Goal: Navigation & Orientation: Find specific page/section

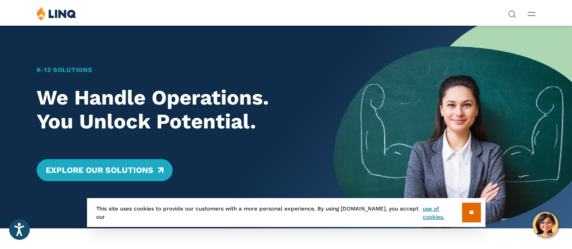
click at [76, 21] on img at bounding box center [57, 13] width 40 height 14
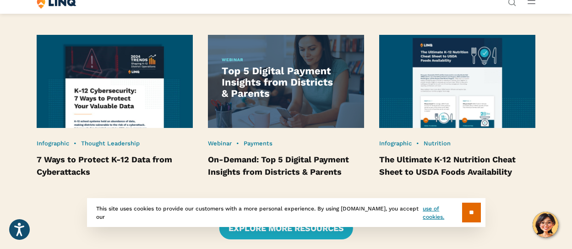
scroll to position [2060, 0]
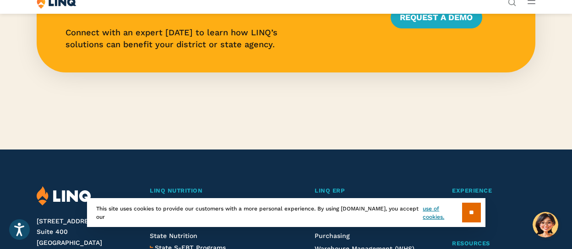
click at [465, 211] on input "**" at bounding box center [471, 212] width 19 height 20
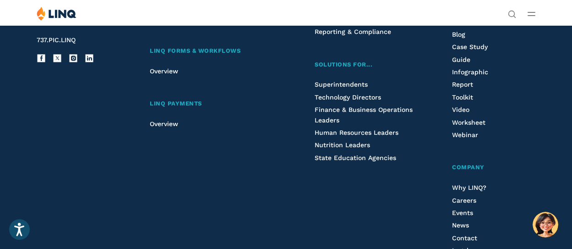
scroll to position [2151, 0]
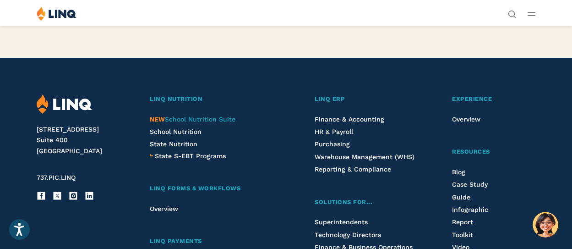
click at [235, 123] on span "NEW School Nutrition Suite" at bounding box center [193, 118] width 86 height 7
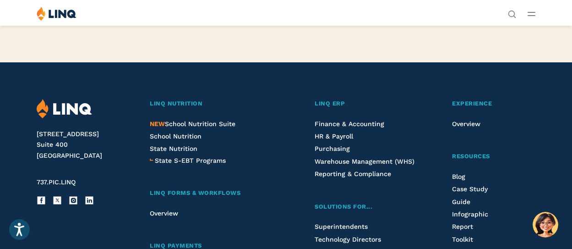
click at [409, 95] on span "Company" at bounding box center [424, 100] width 31 height 10
click at [422, 161] on span "Careers" at bounding box center [432, 164] width 21 height 6
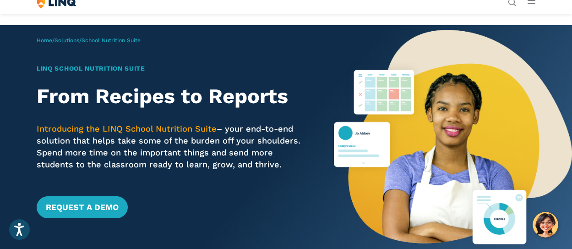
scroll to position [229, 0]
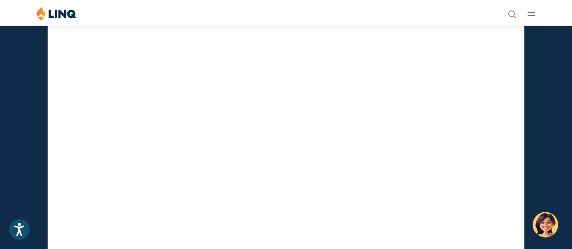
scroll to position [2789, 0]
